Goal: Transaction & Acquisition: Purchase product/service

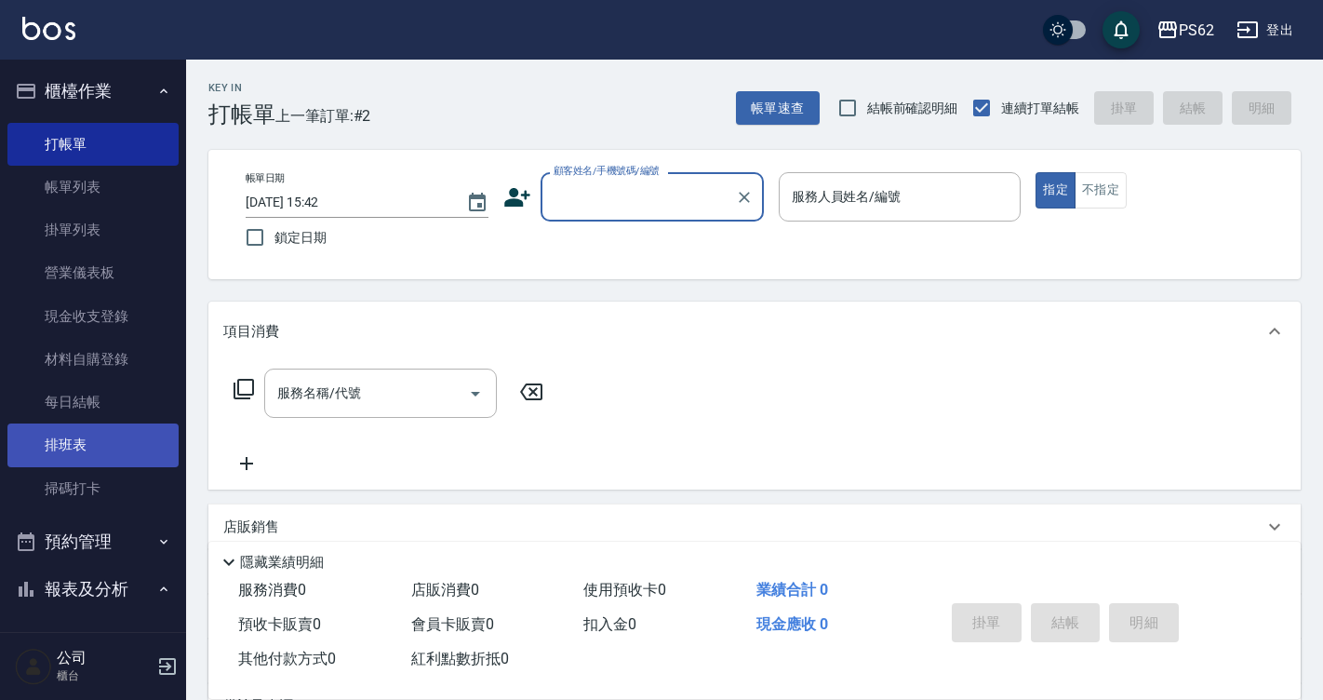
click at [81, 437] on link "排班表" at bounding box center [92, 444] width 171 height 43
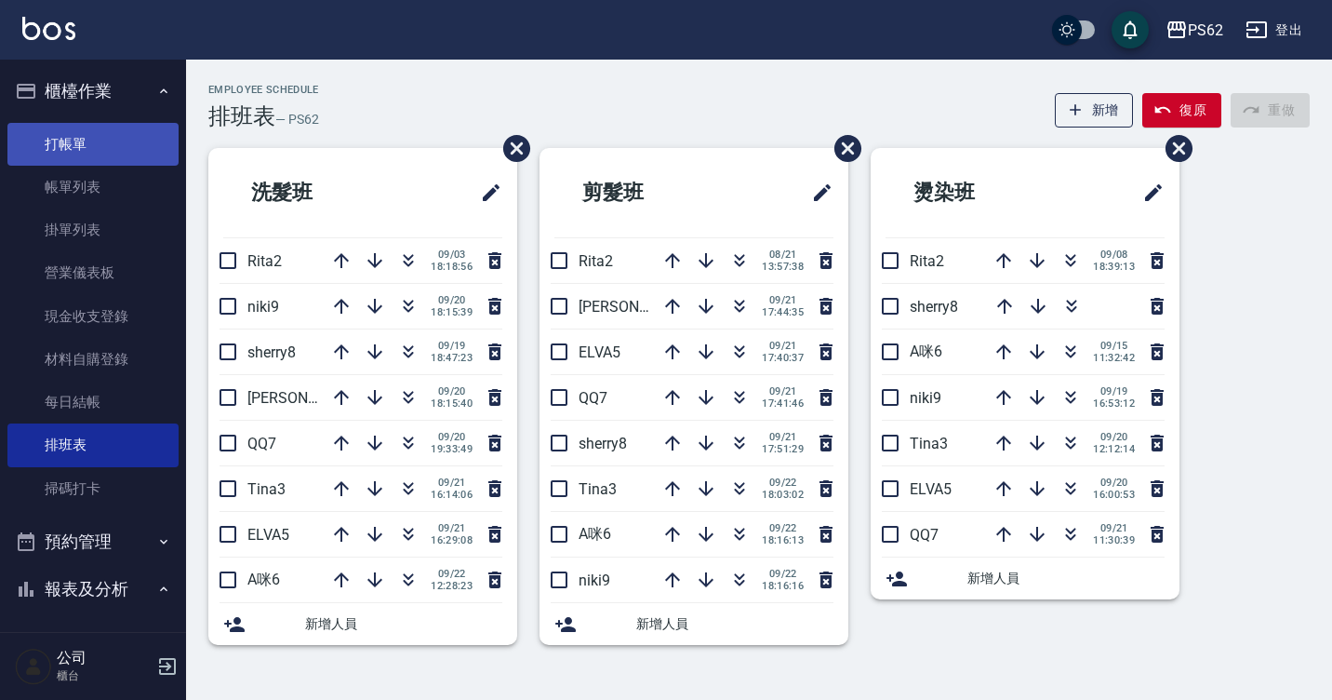
click at [67, 141] on link "打帳單" at bounding box center [92, 144] width 171 height 43
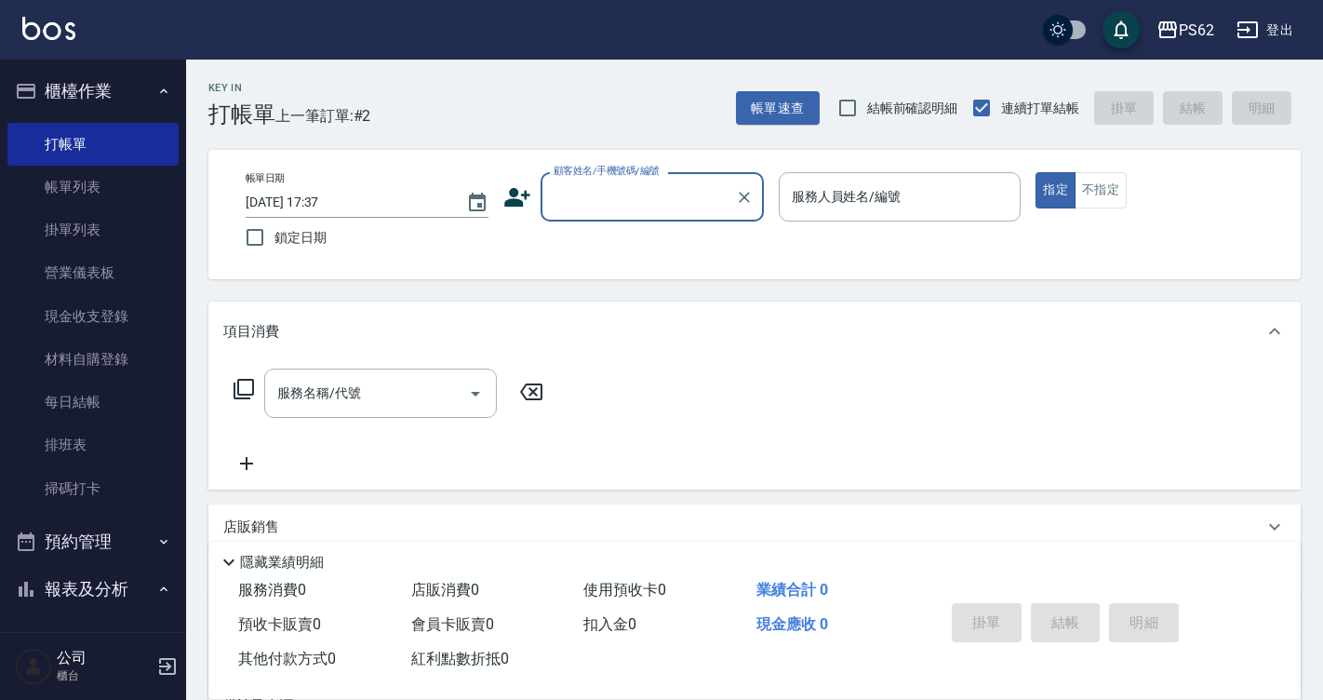
click at [586, 194] on input "顧客姓名/手機號碼/編號" at bounding box center [638, 196] width 179 height 33
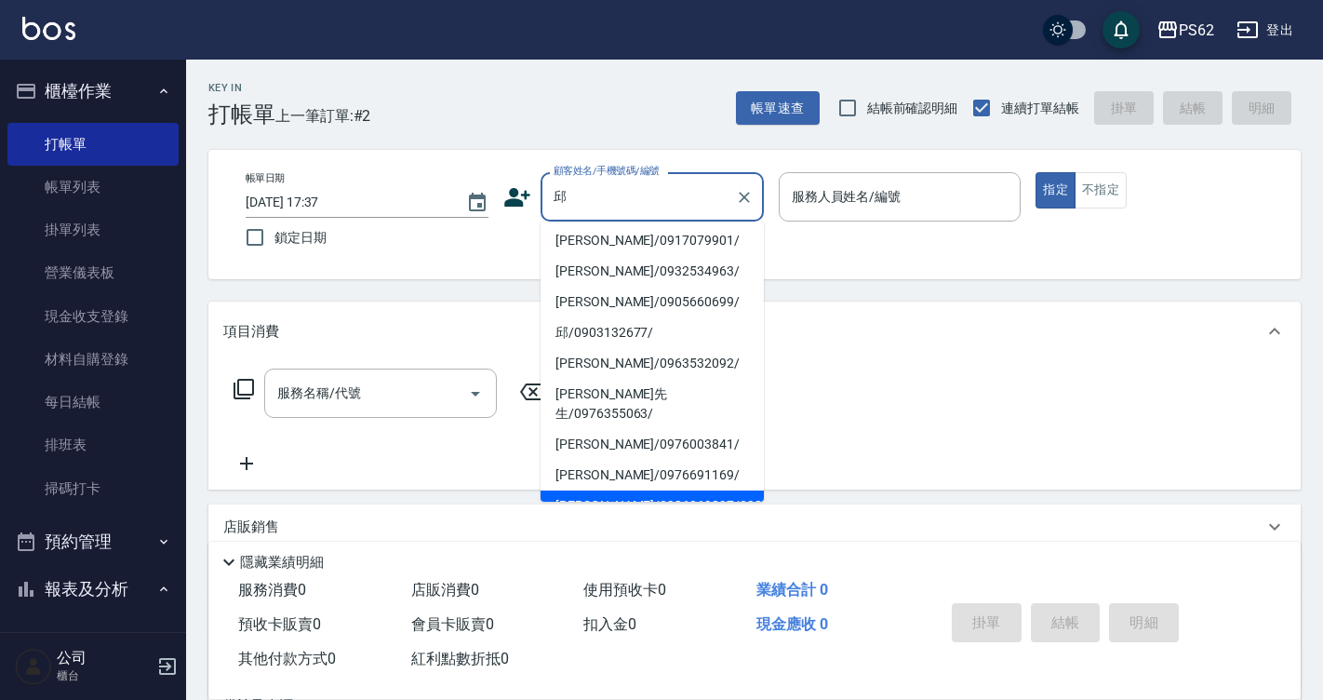
scroll to position [207, 0]
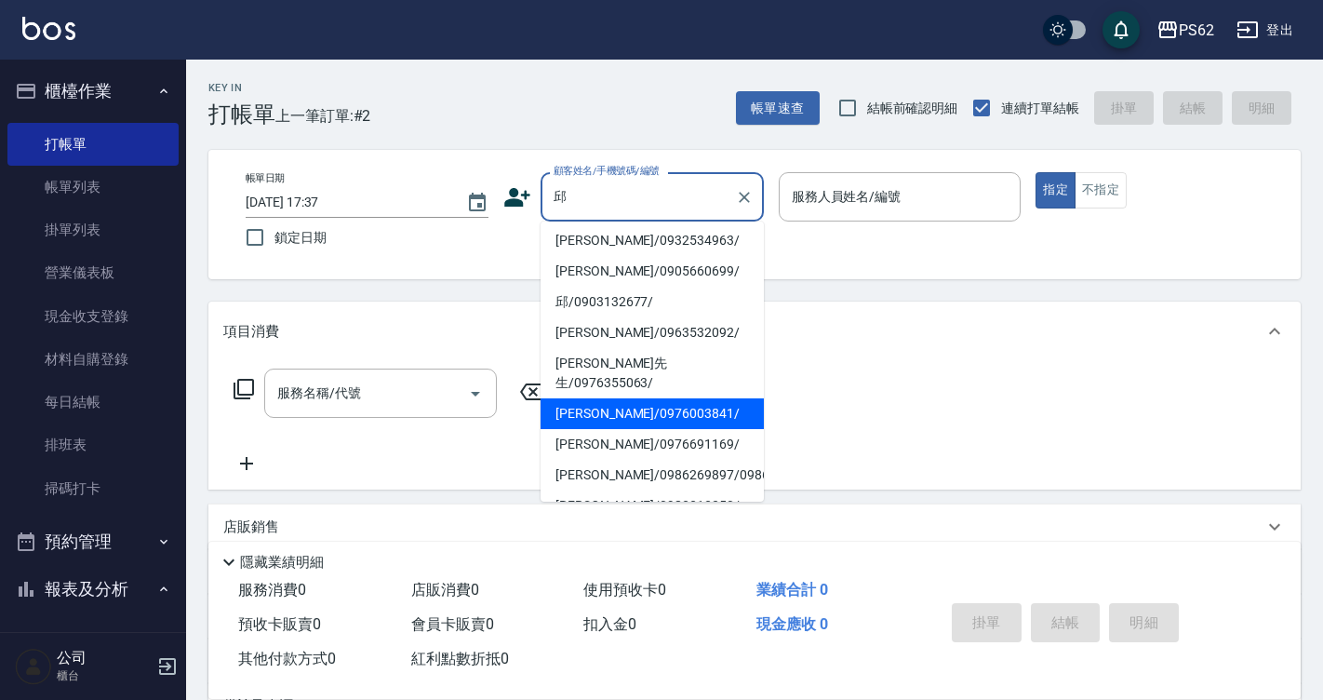
type input "[PERSON_NAME]/0976003841/"
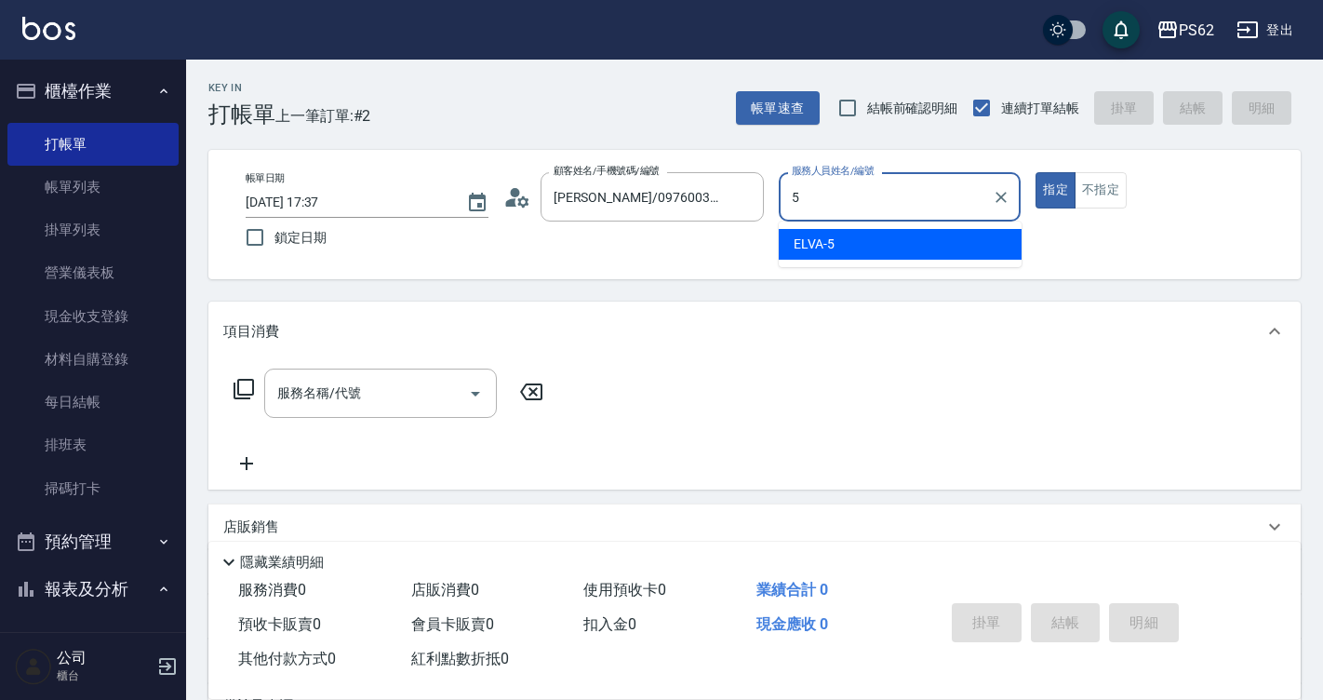
type input "ELVA-5"
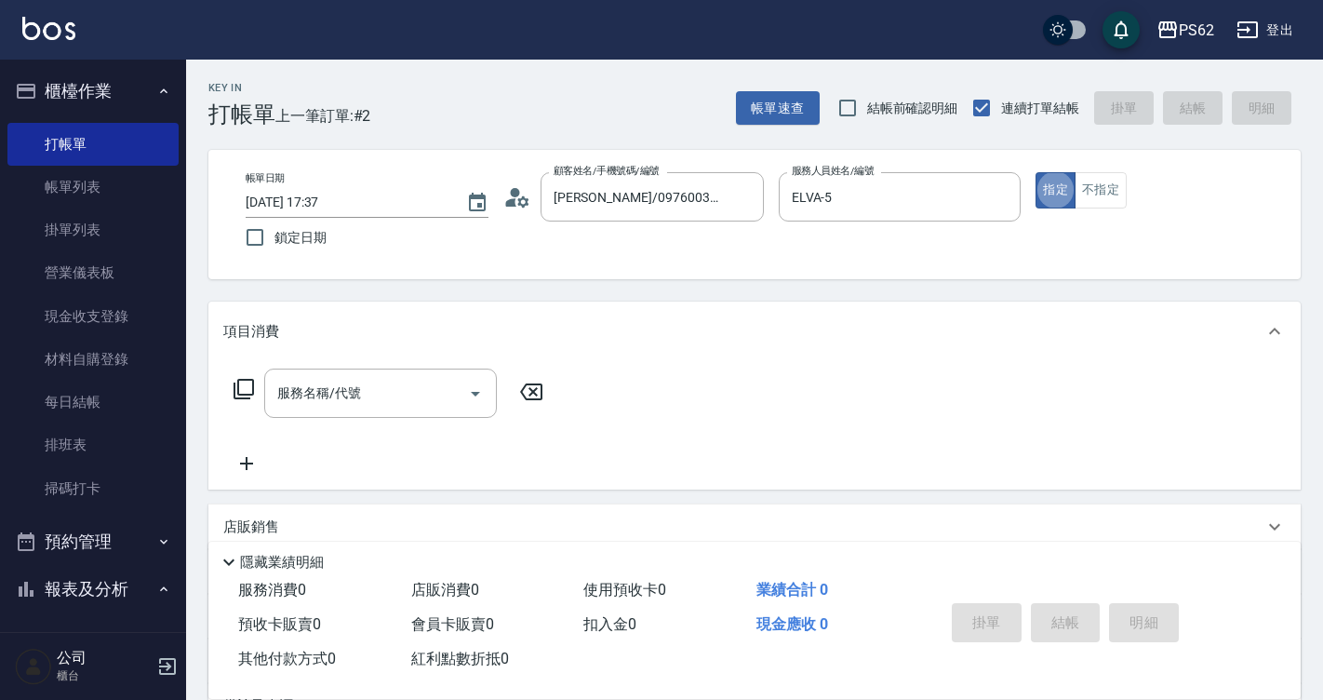
type button "true"
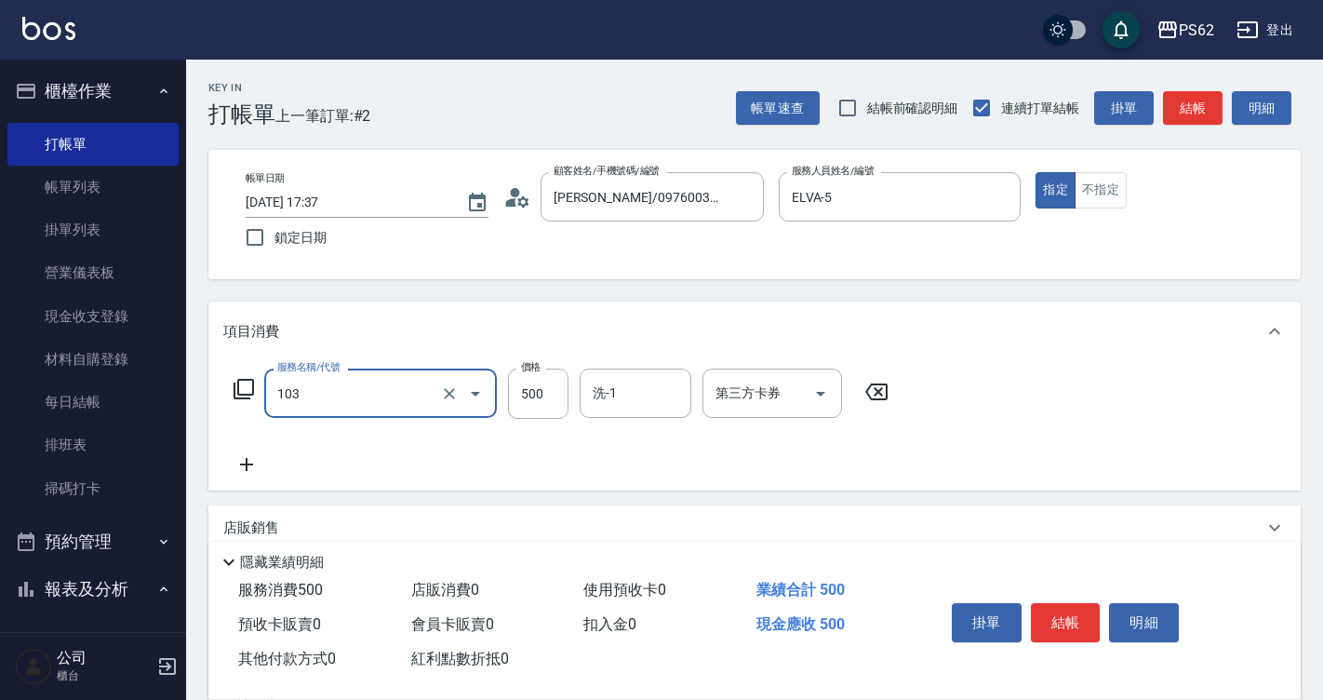
type input "B級洗剪500(103)"
type input "400"
click at [1182, 113] on button "結帳" at bounding box center [1193, 108] width 60 height 34
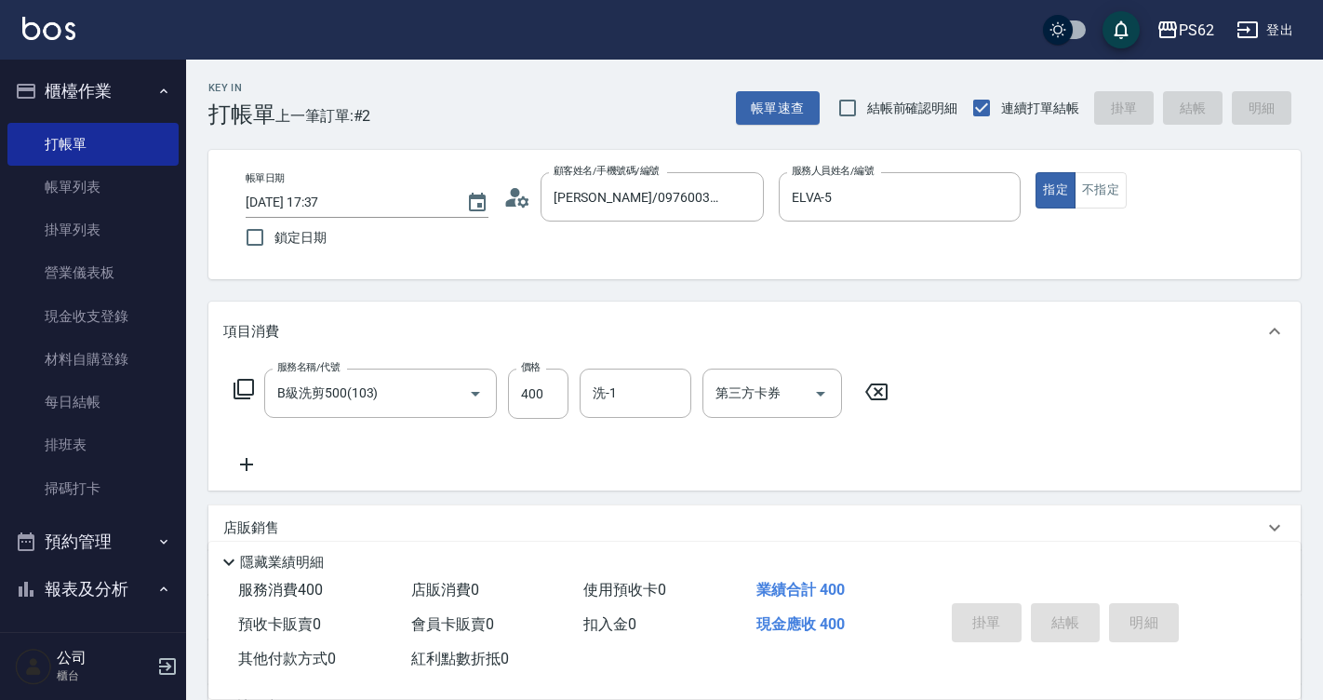
type input "[DATE] 17:38"
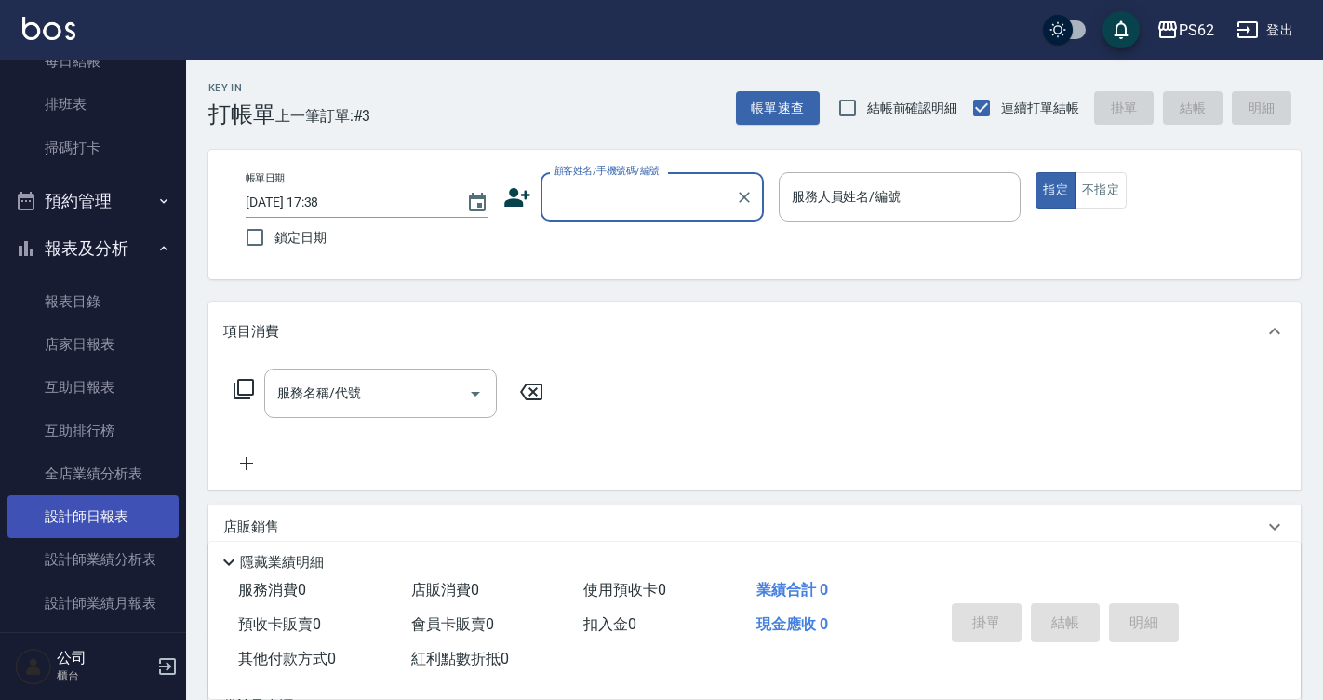
scroll to position [372, 0]
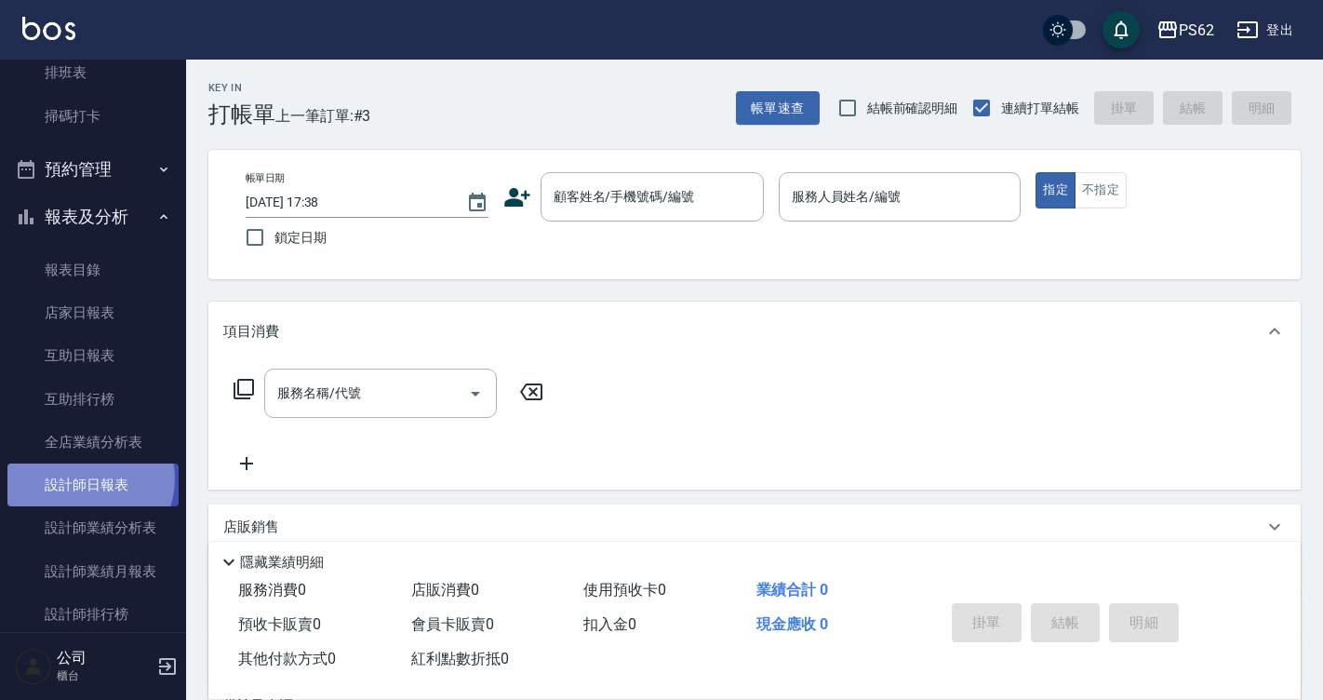
click at [84, 478] on link "設計師日報表" at bounding box center [92, 484] width 171 height 43
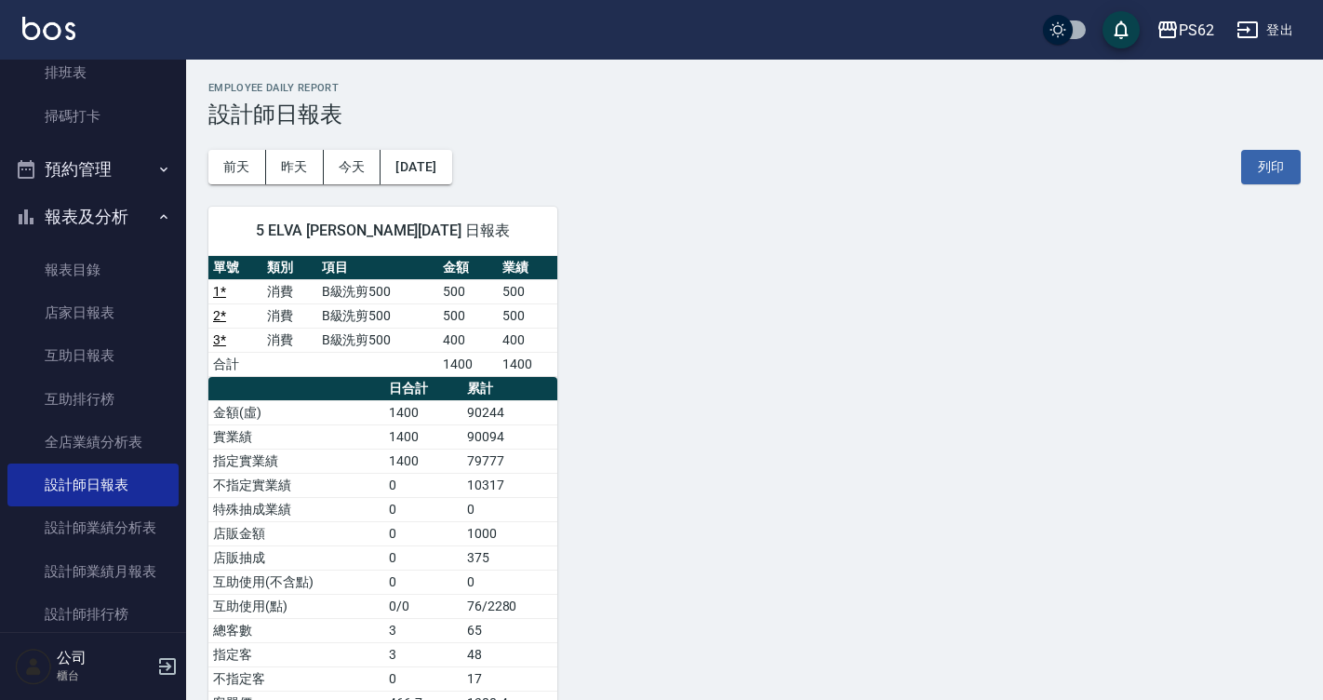
click at [292, 146] on div "[DATE] [DATE] [DATE] [DATE] 列印" at bounding box center [754, 166] width 1092 height 79
click at [301, 151] on button "昨天" at bounding box center [295, 167] width 58 height 34
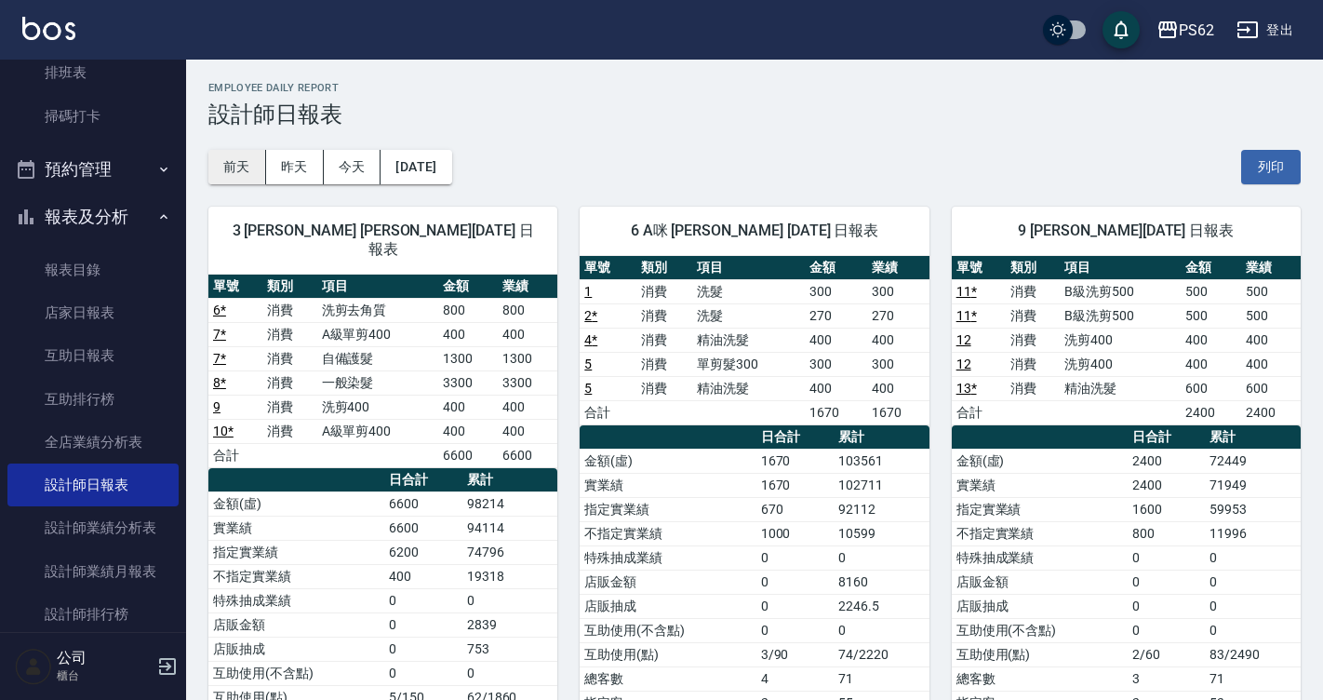
click at [253, 168] on button "前天" at bounding box center [237, 167] width 58 height 34
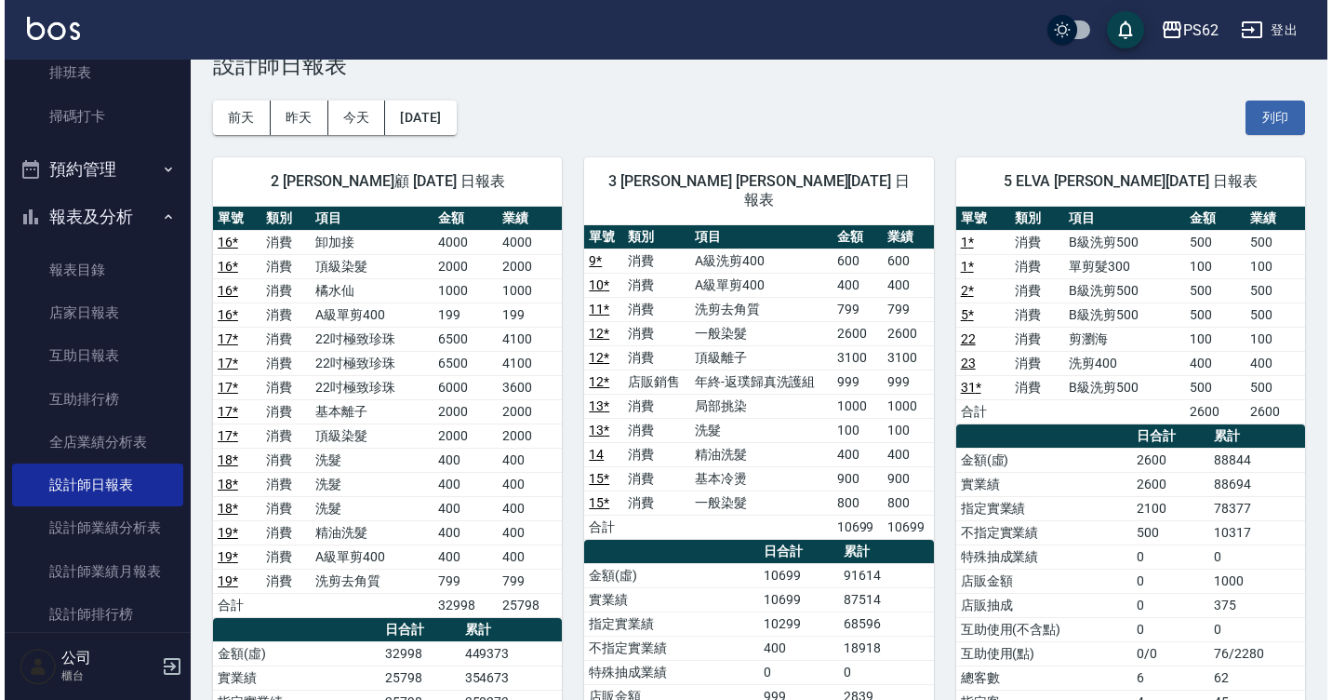
scroll to position [38, 0]
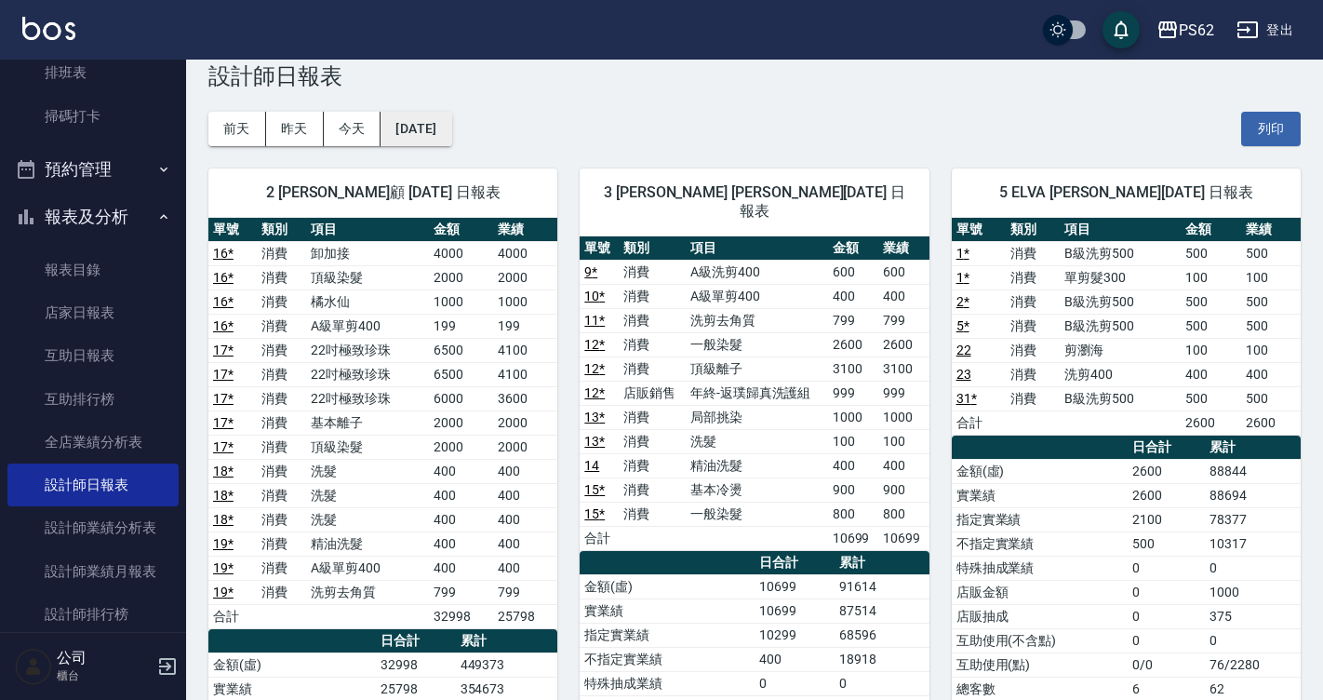
click at [451, 125] on button "[DATE]" at bounding box center [416, 129] width 71 height 34
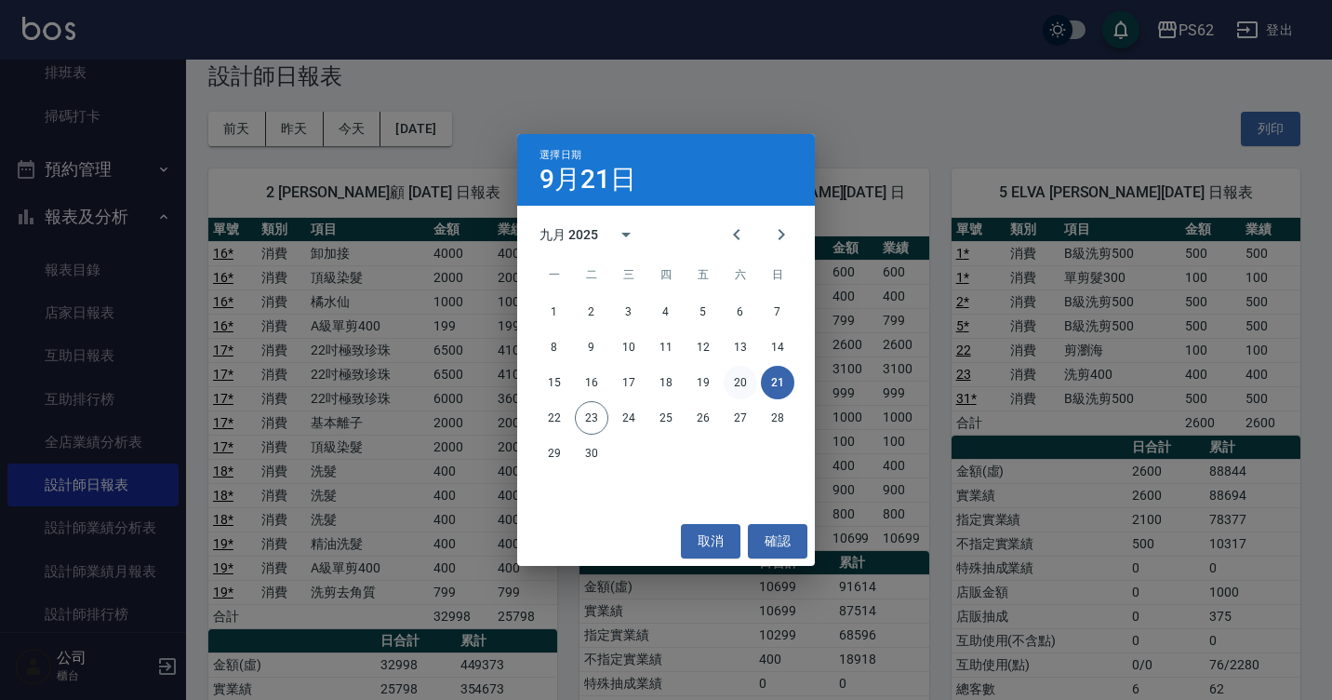
click at [742, 381] on button "20" at bounding box center [740, 382] width 33 height 33
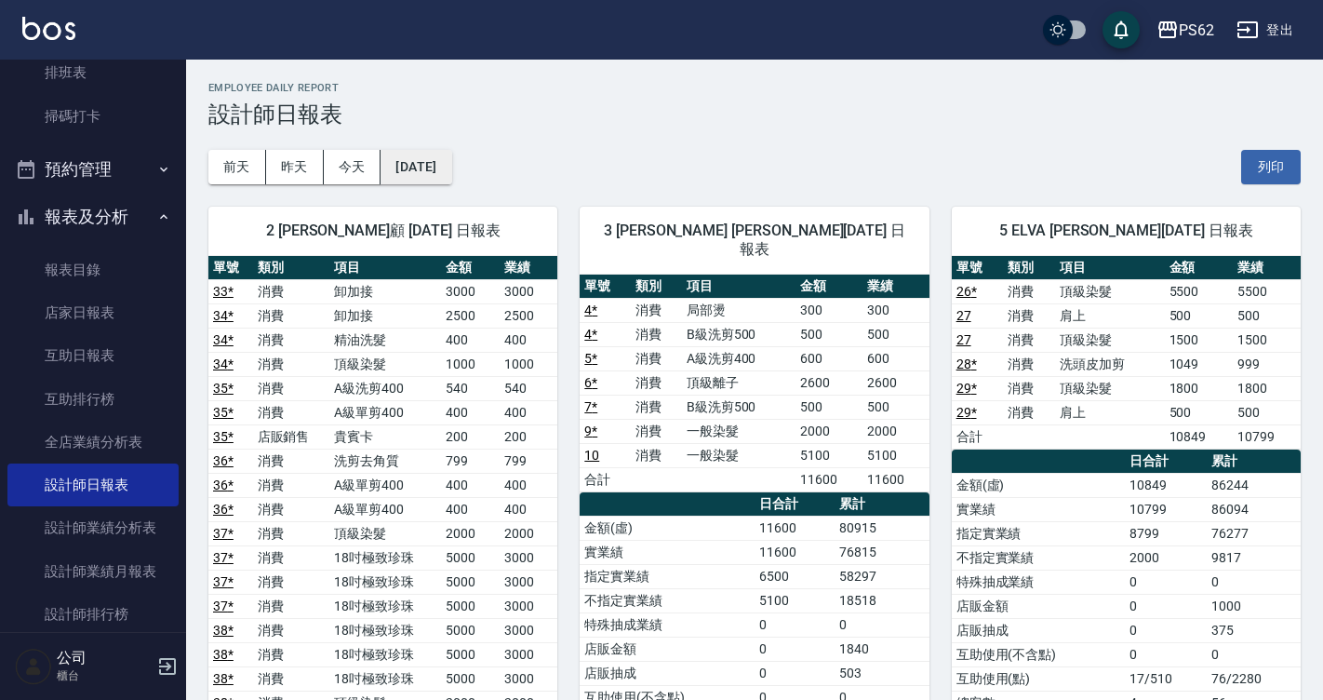
click at [451, 167] on button "[DATE]" at bounding box center [416, 167] width 71 height 34
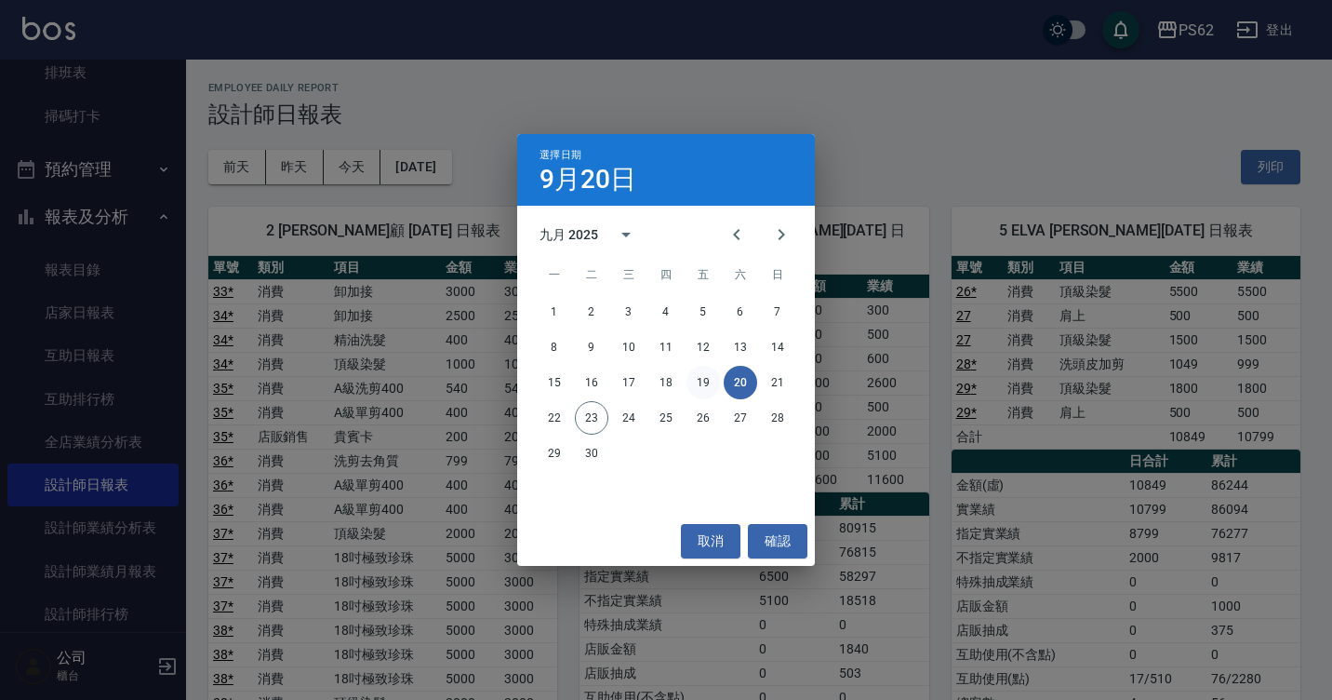
click at [705, 374] on button "19" at bounding box center [703, 382] width 33 height 33
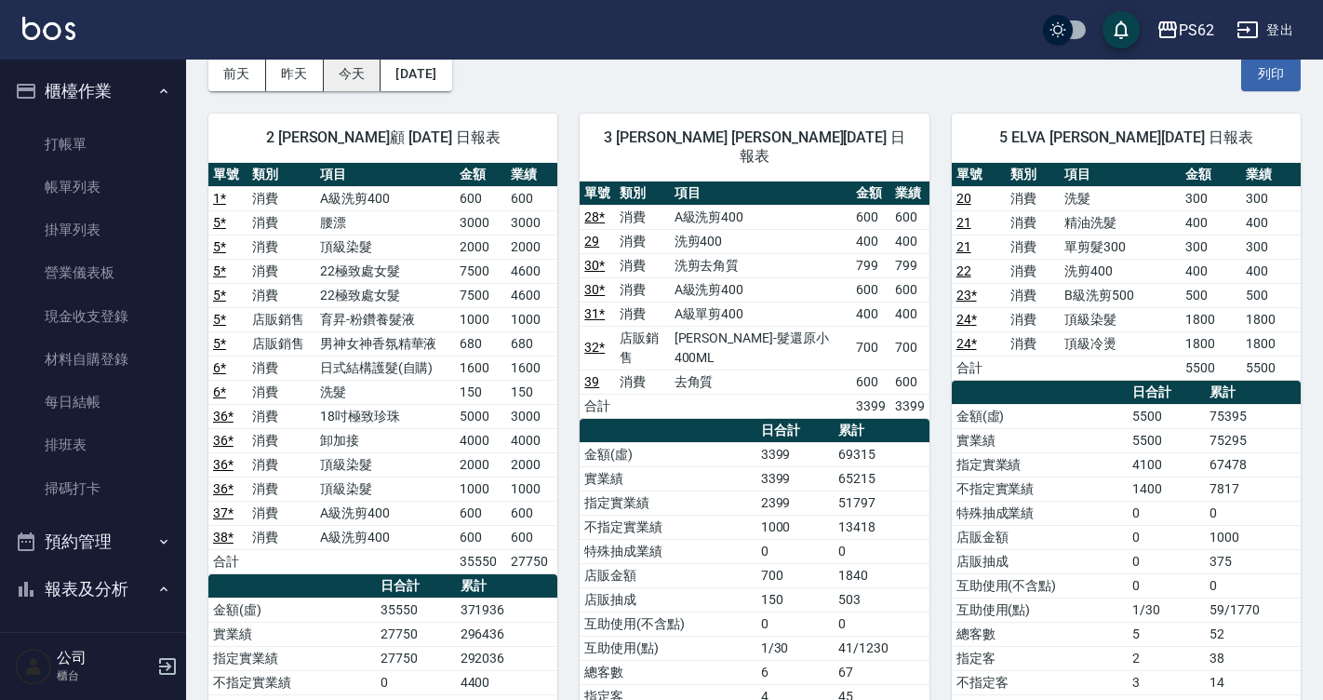
click at [380, 81] on div "[DATE] [DATE] [DATE] [DATE]" at bounding box center [330, 74] width 244 height 34
click at [371, 83] on button "今天" at bounding box center [353, 74] width 58 height 34
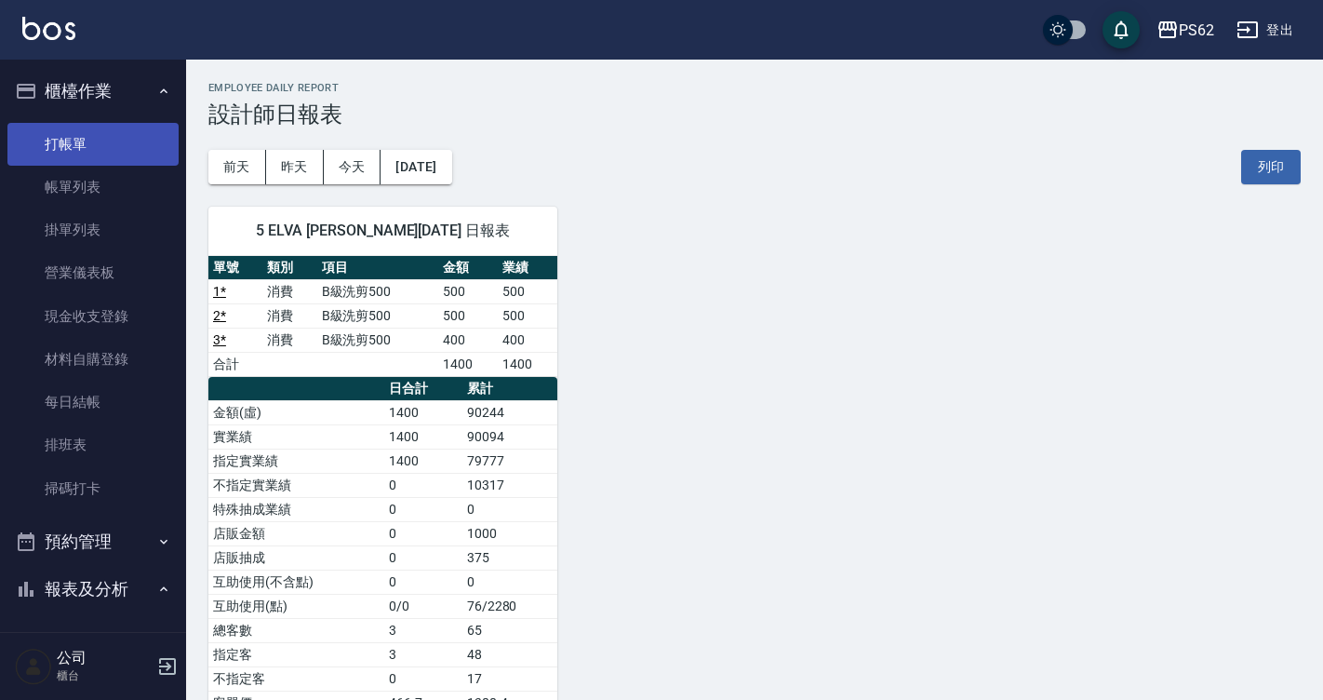
click at [105, 148] on link "打帳單" at bounding box center [92, 144] width 171 height 43
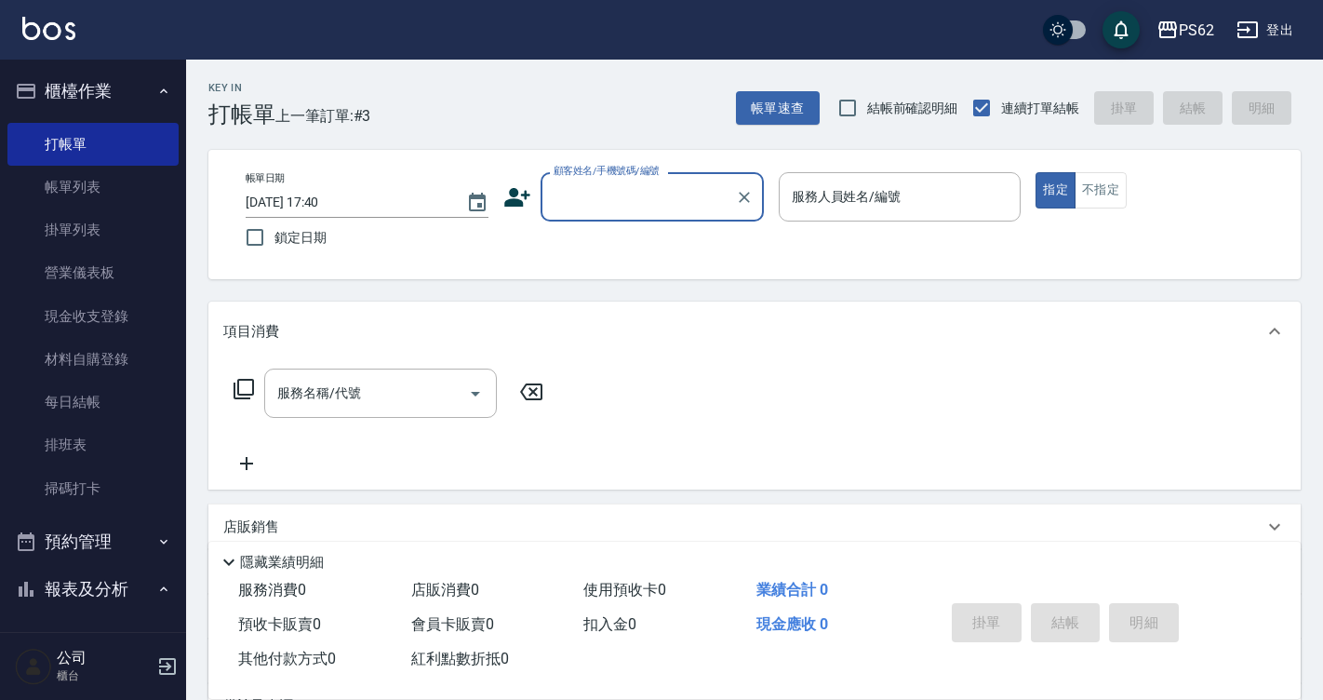
click at [527, 209] on icon at bounding box center [517, 197] width 28 height 28
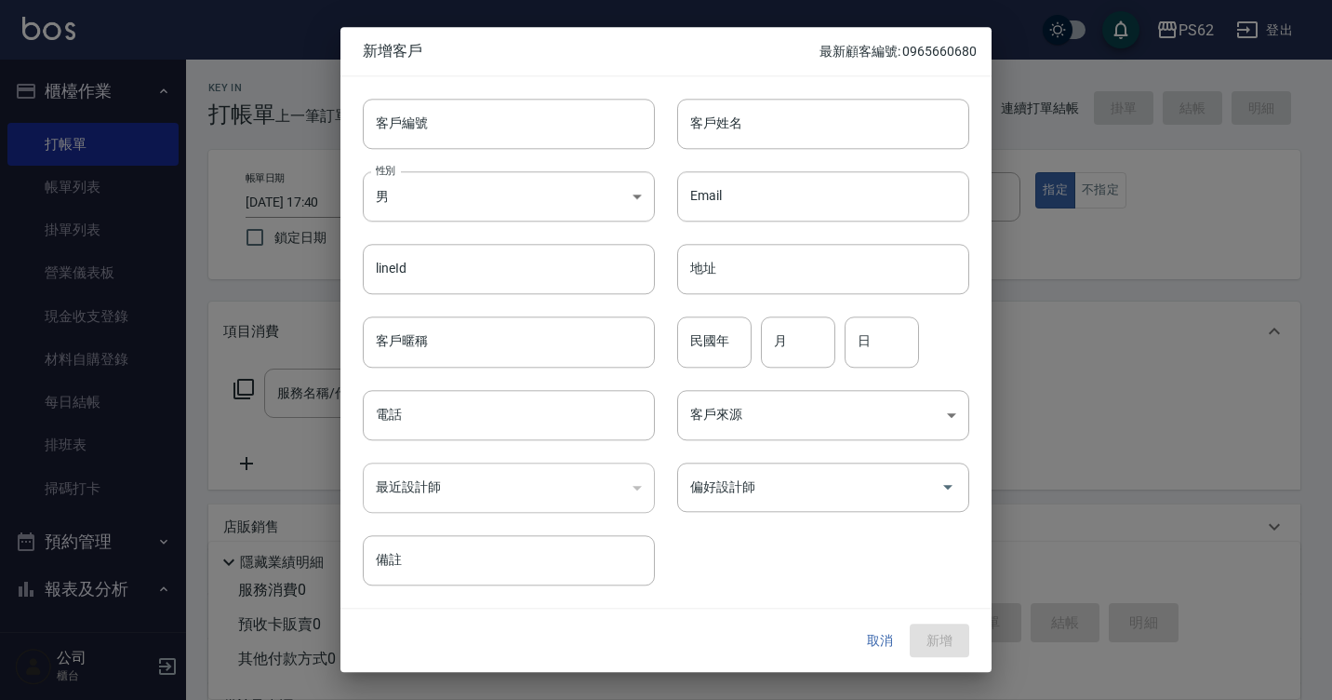
click at [707, 153] on div "Email Email" at bounding box center [812, 185] width 314 height 73
click at [742, 131] on input "客戶姓名" at bounding box center [823, 124] width 292 height 50
type input "[PERSON_NAME]"
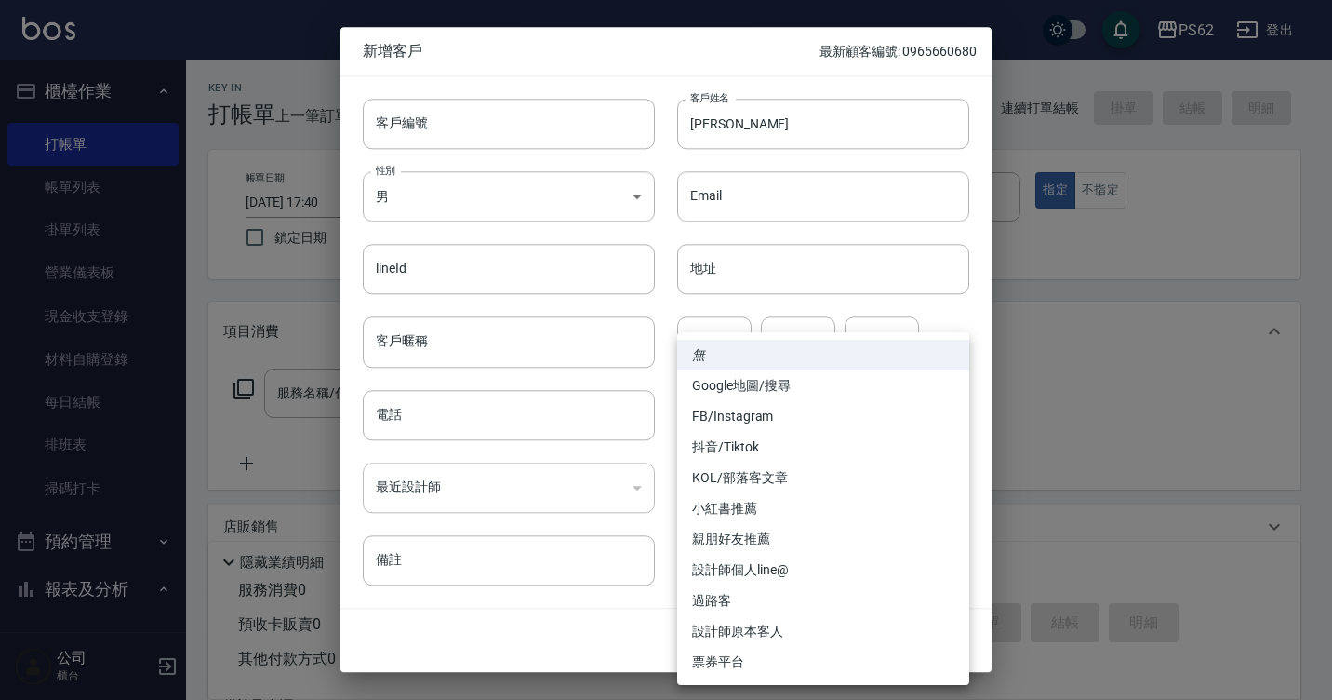
click at [474, 414] on div at bounding box center [666, 350] width 1332 height 700
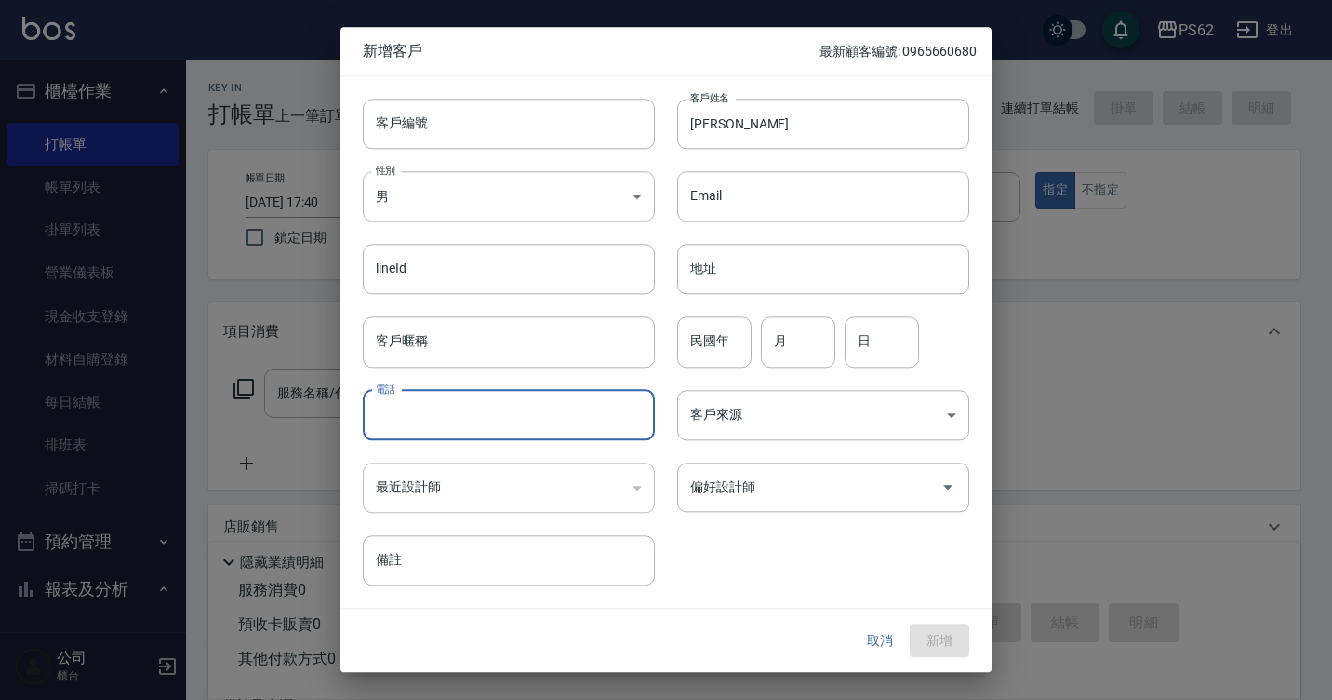
click at [492, 406] on input "電話" at bounding box center [509, 415] width 292 height 50
click at [385, 417] on input "0936399899" at bounding box center [509, 415] width 292 height 50
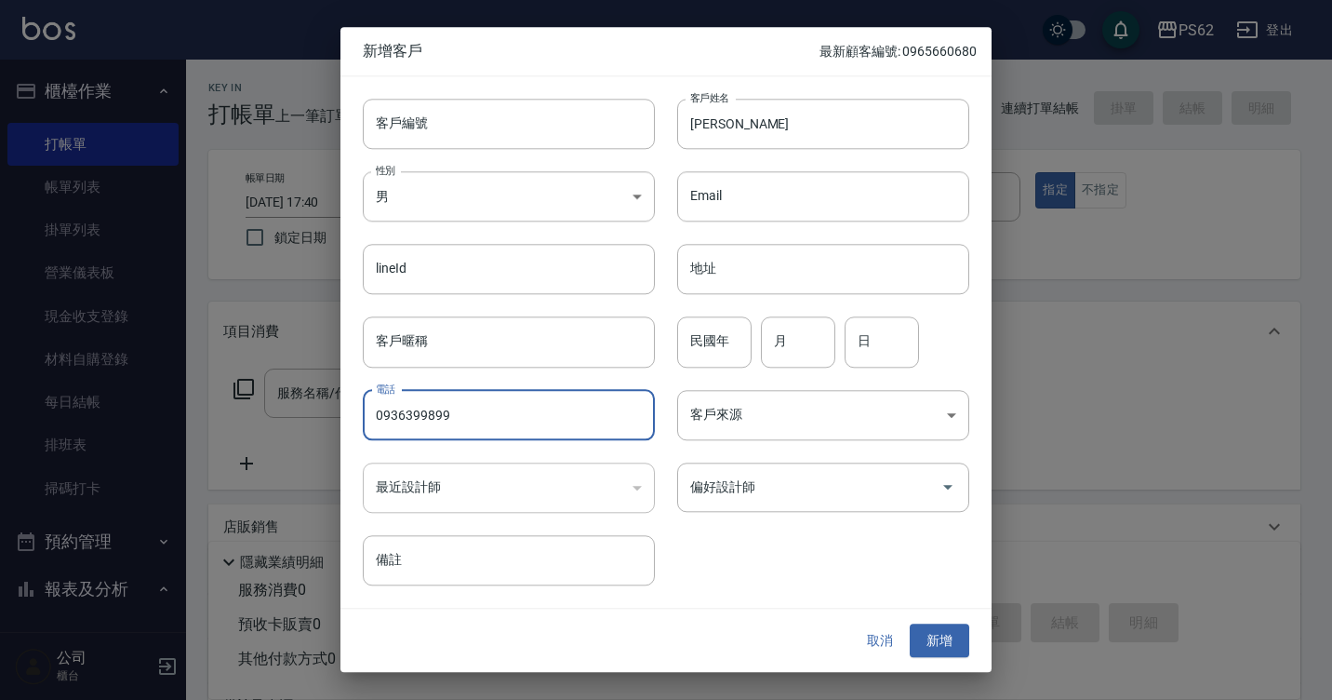
click at [385, 417] on input "0936399899" at bounding box center [509, 415] width 292 height 50
type input "0936399899"
click at [926, 632] on button "新增" at bounding box center [940, 640] width 60 height 34
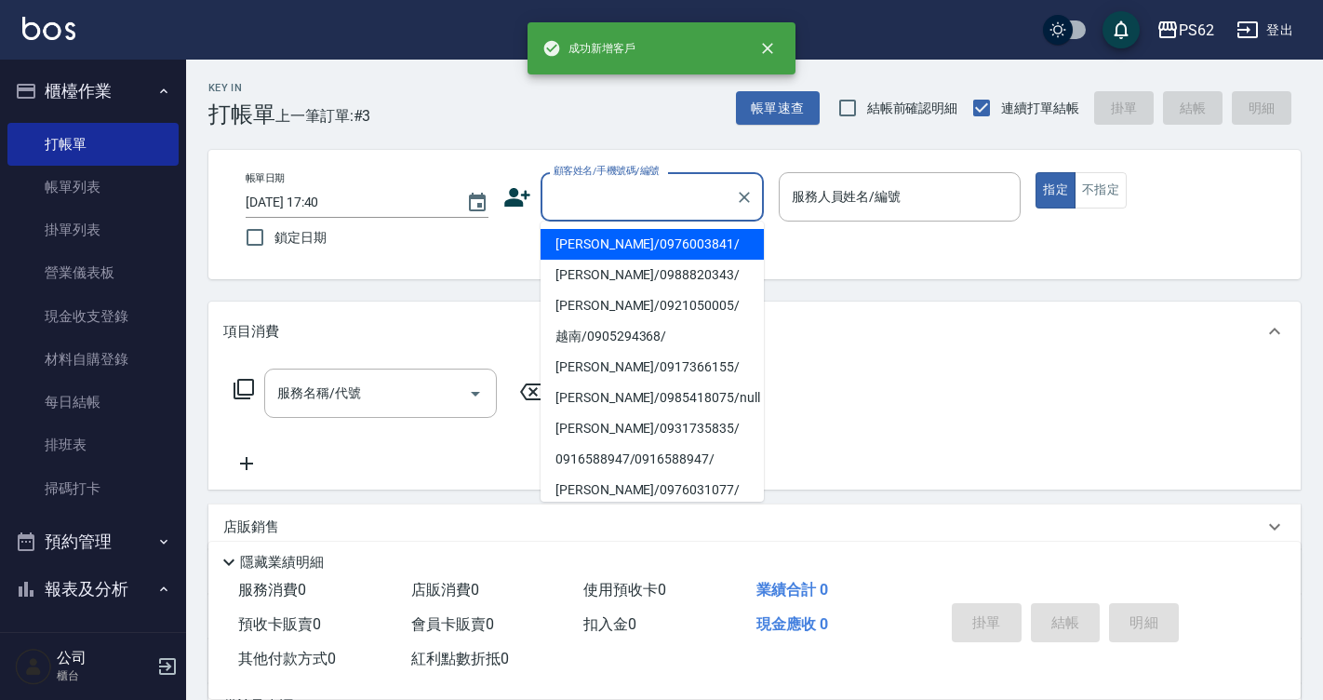
click at [610, 203] on input "顧客姓名/手機號碼/編號" at bounding box center [638, 196] width 179 height 33
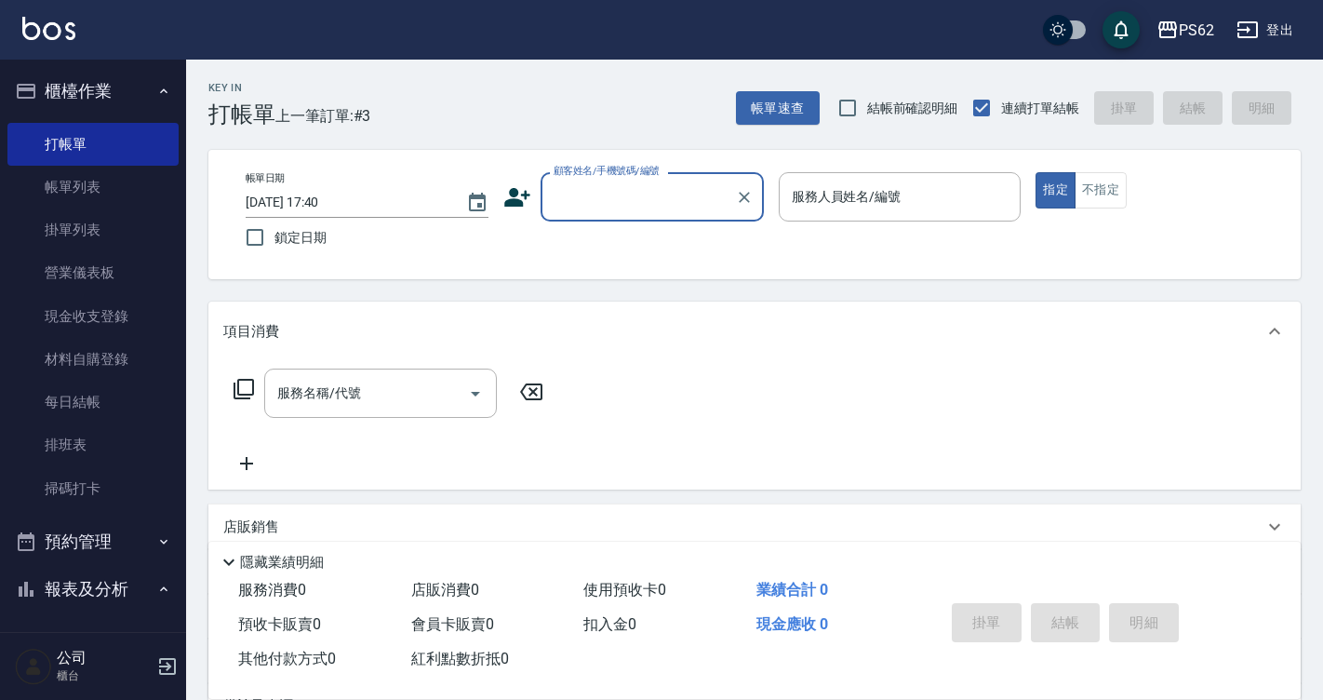
paste input "0936399899"
click at [596, 245] on li "[PERSON_NAME]/0936399899/" at bounding box center [652, 244] width 223 height 31
type input "[PERSON_NAME]/0936399899/"
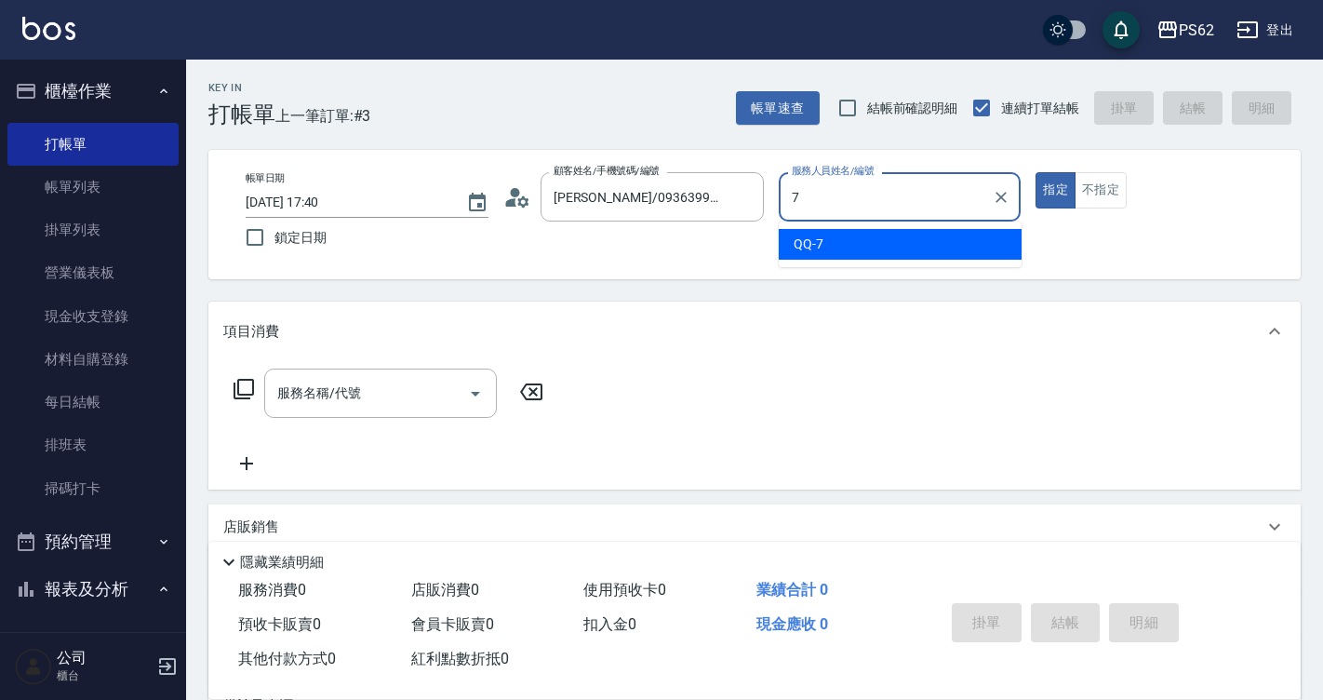
type input "QQ-7"
type button "true"
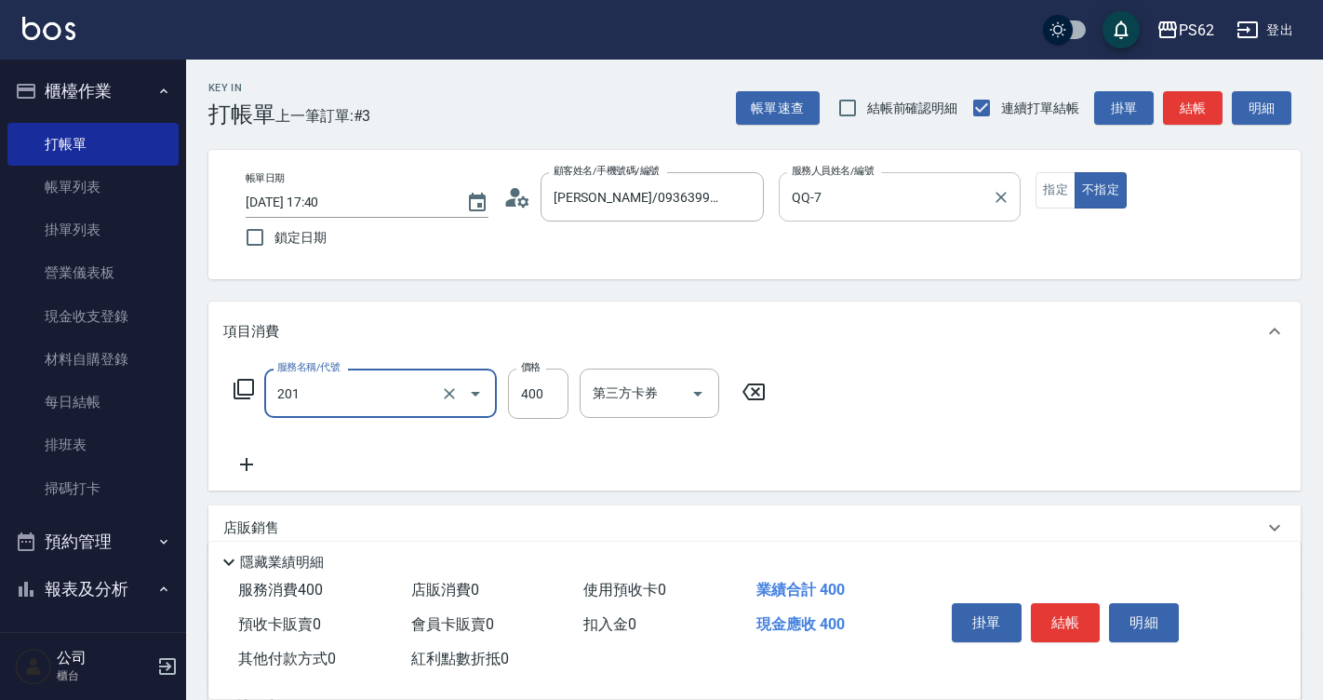
type input "洗剪400(201)"
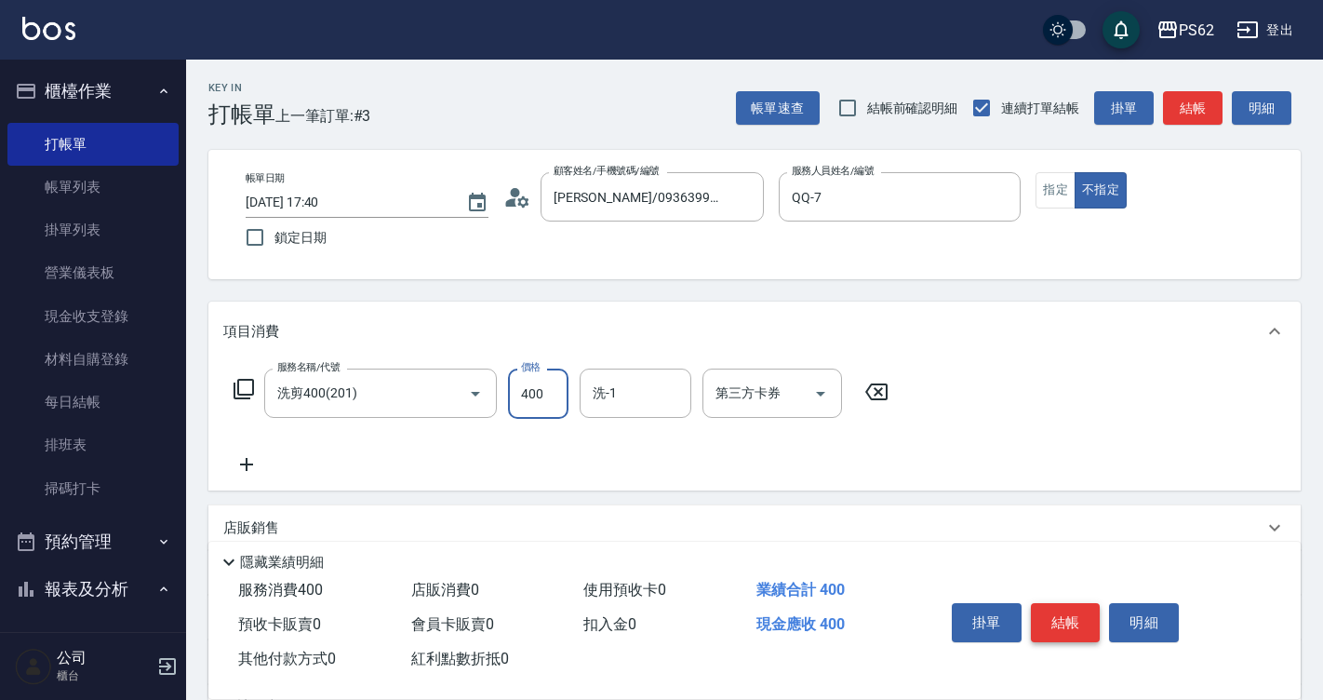
click at [1083, 610] on button "結帳" at bounding box center [1066, 622] width 70 height 39
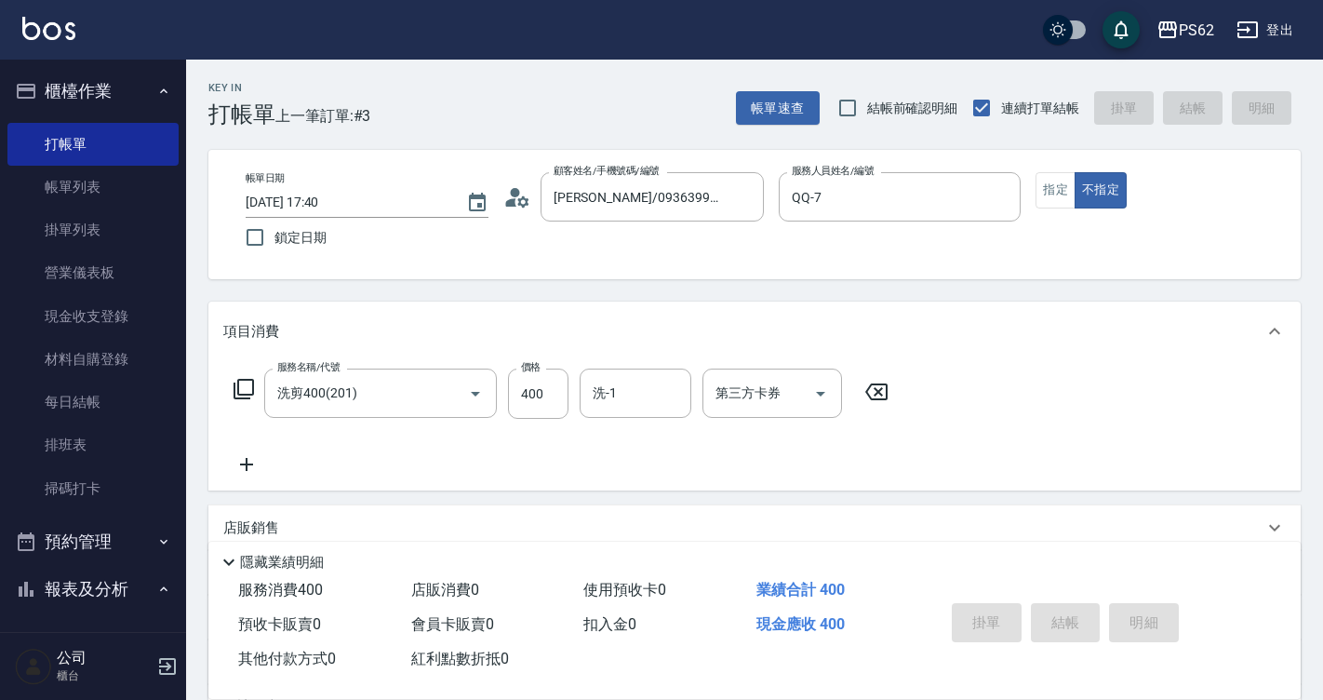
type input "[DATE] 18:16"
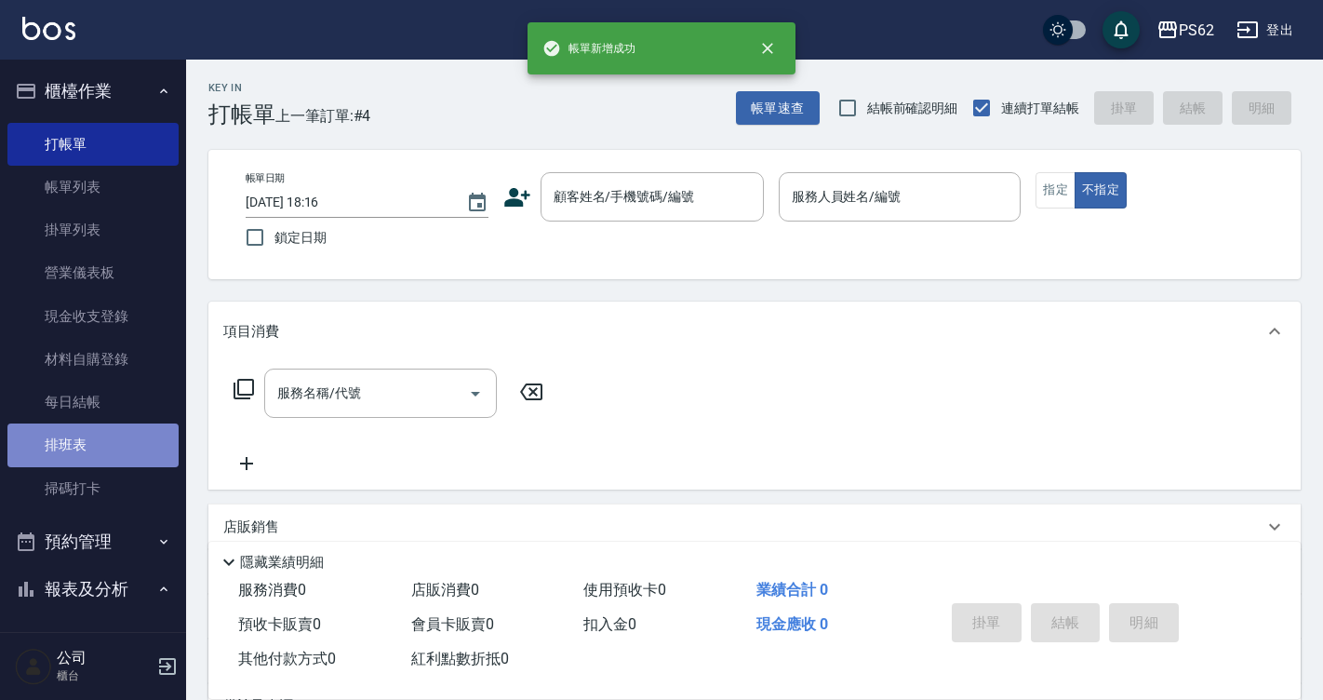
click at [116, 450] on link "排班表" at bounding box center [92, 444] width 171 height 43
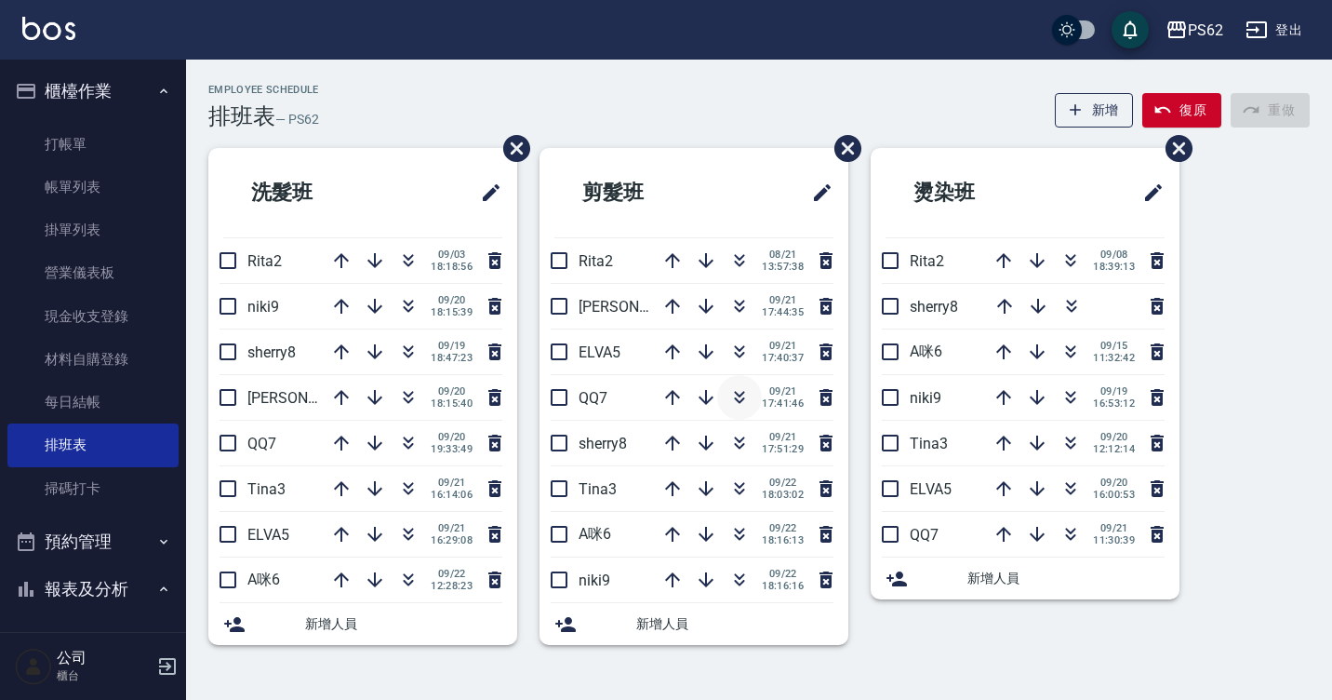
click at [732, 391] on icon "button" at bounding box center [739, 397] width 22 height 22
click at [414, 102] on div "Employee Schedule 排班表 — PS62 新增 復原 重做" at bounding box center [759, 107] width 1102 height 46
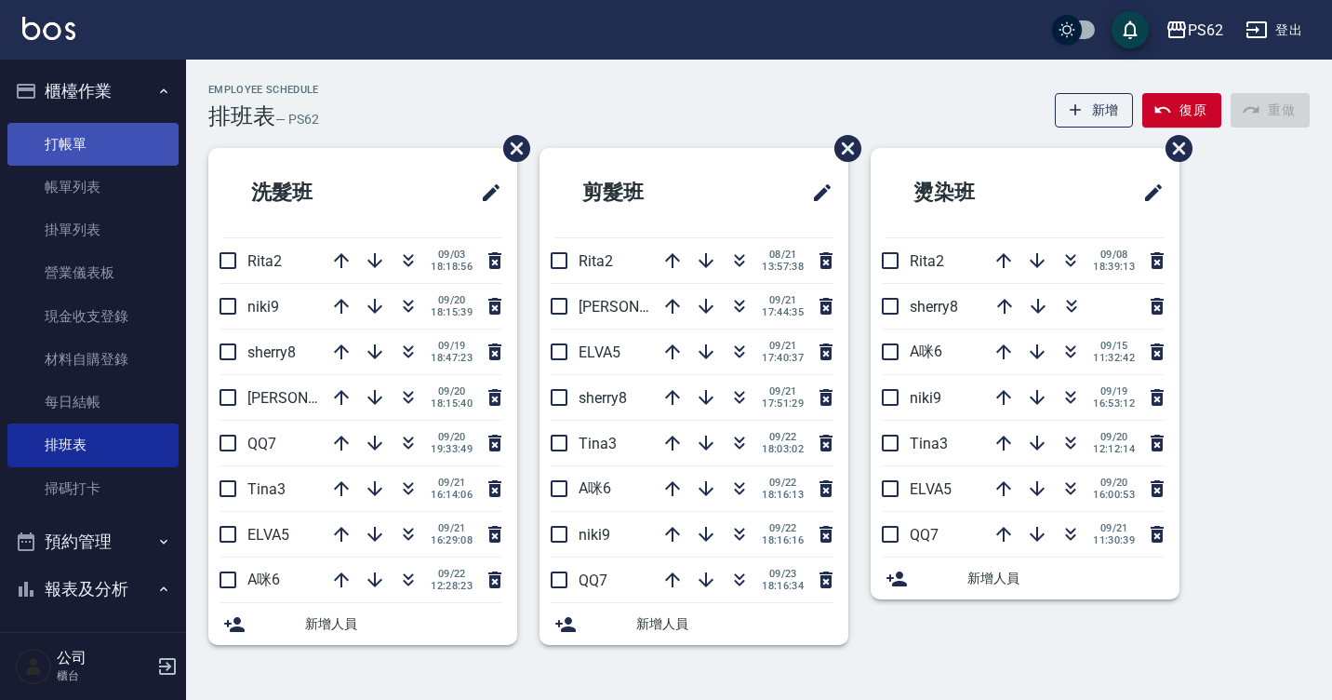
click at [111, 138] on link "打帳單" at bounding box center [92, 144] width 171 height 43
